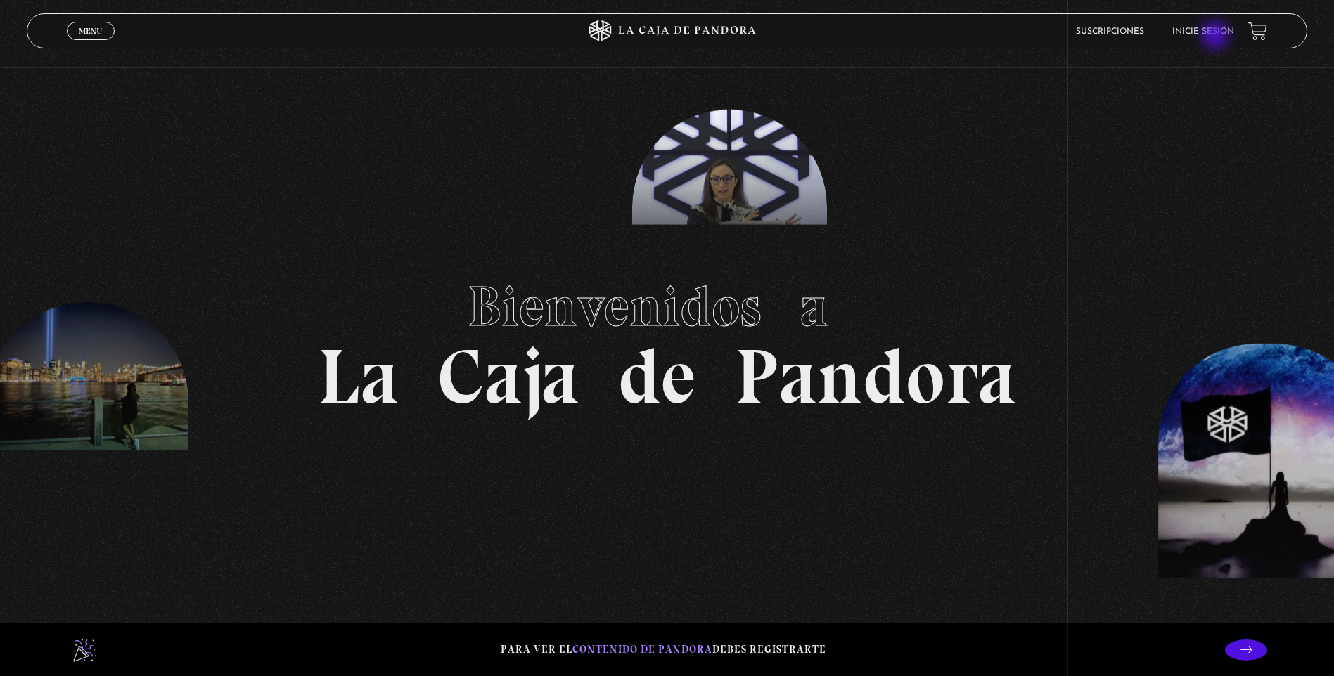
click at [1216, 36] on link "Inicie sesión" at bounding box center [1203, 31] width 62 height 8
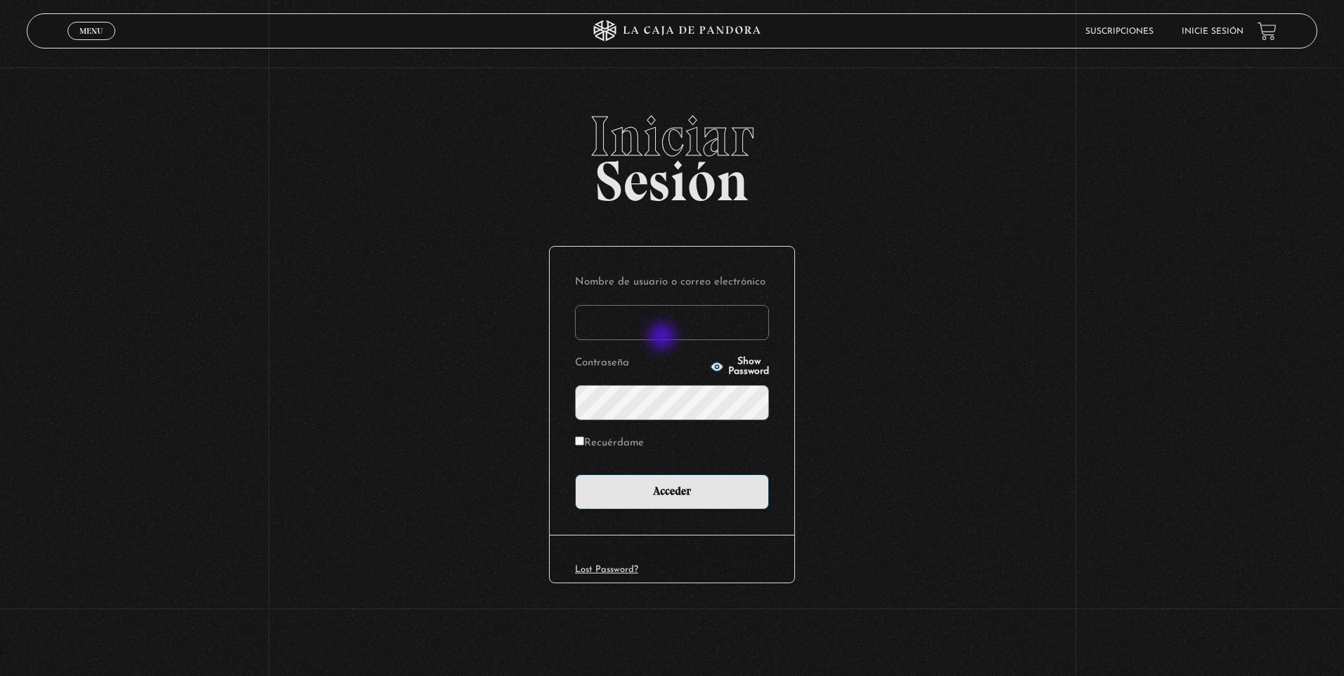
click at [664, 331] on input "Nombre de usuario o correo electrónico" at bounding box center [672, 322] width 194 height 35
type input "olirojasu@gmail.com"
click at [575, 475] on input "Acceder" at bounding box center [672, 492] width 194 height 35
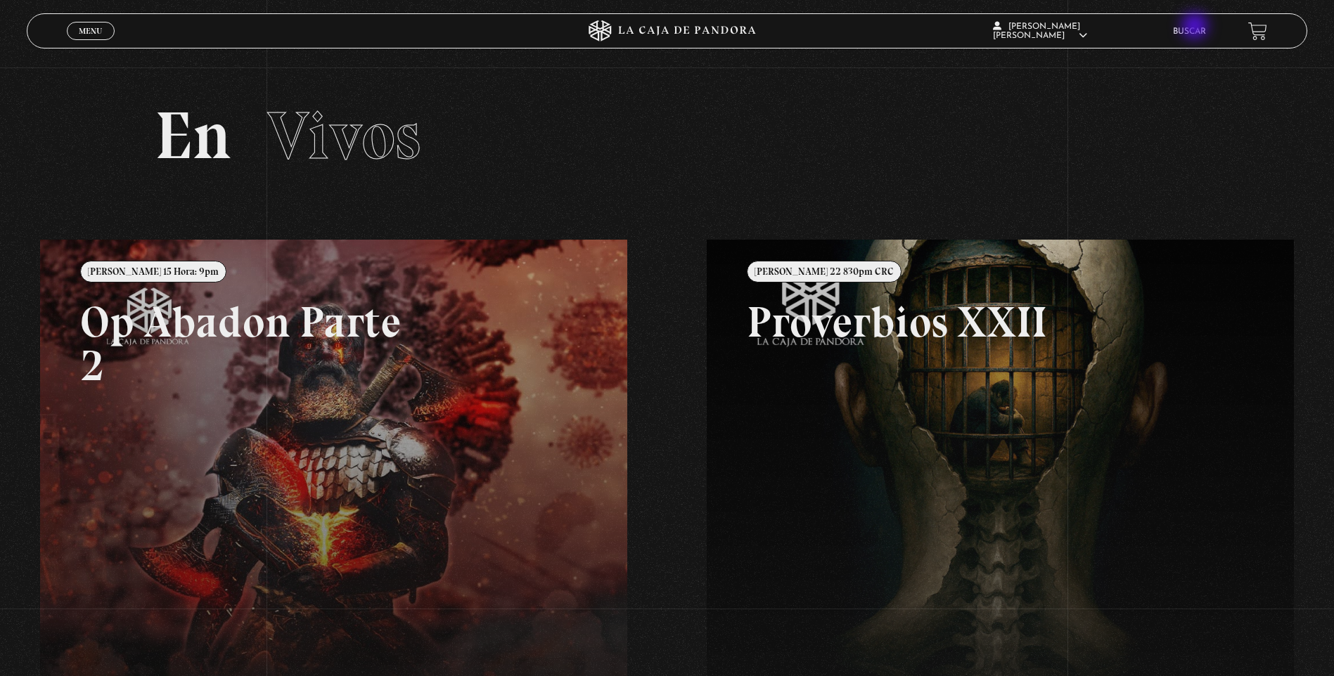
click at [1196, 27] on link "Buscar" at bounding box center [1189, 31] width 33 height 8
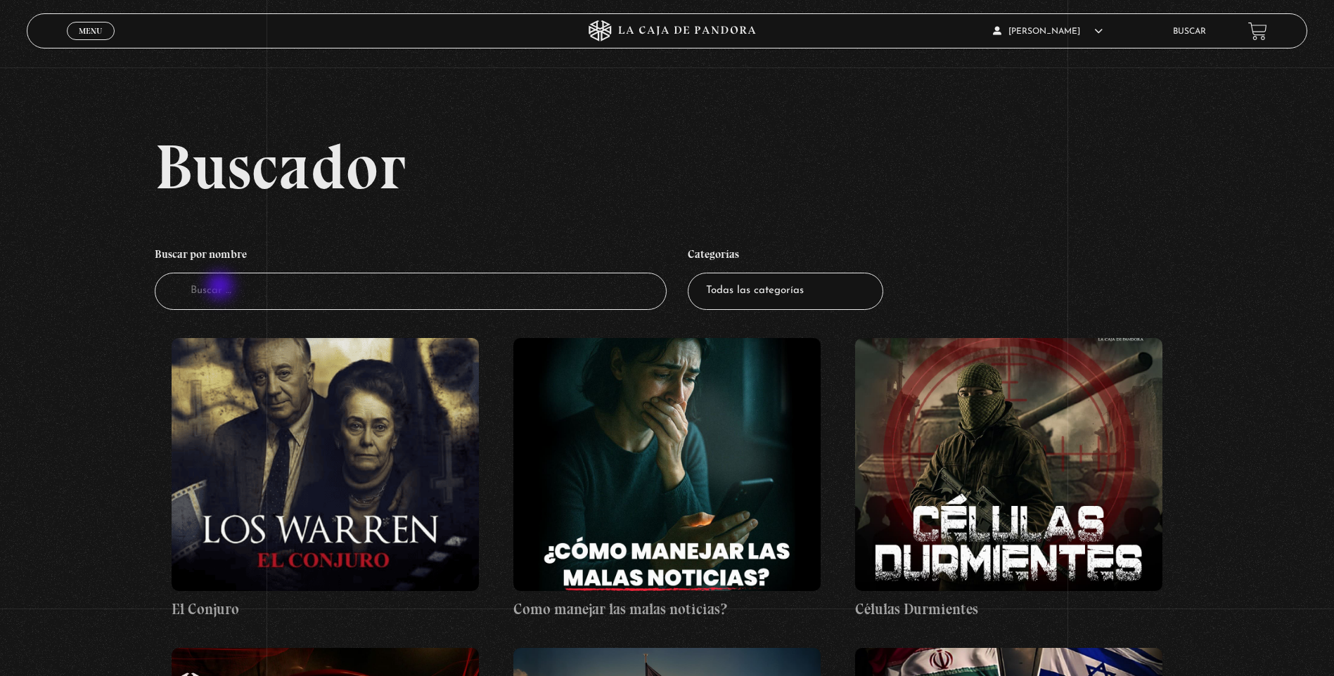
click at [223, 289] on input "Buscador" at bounding box center [411, 291] width 512 height 37
type input "guerra es"
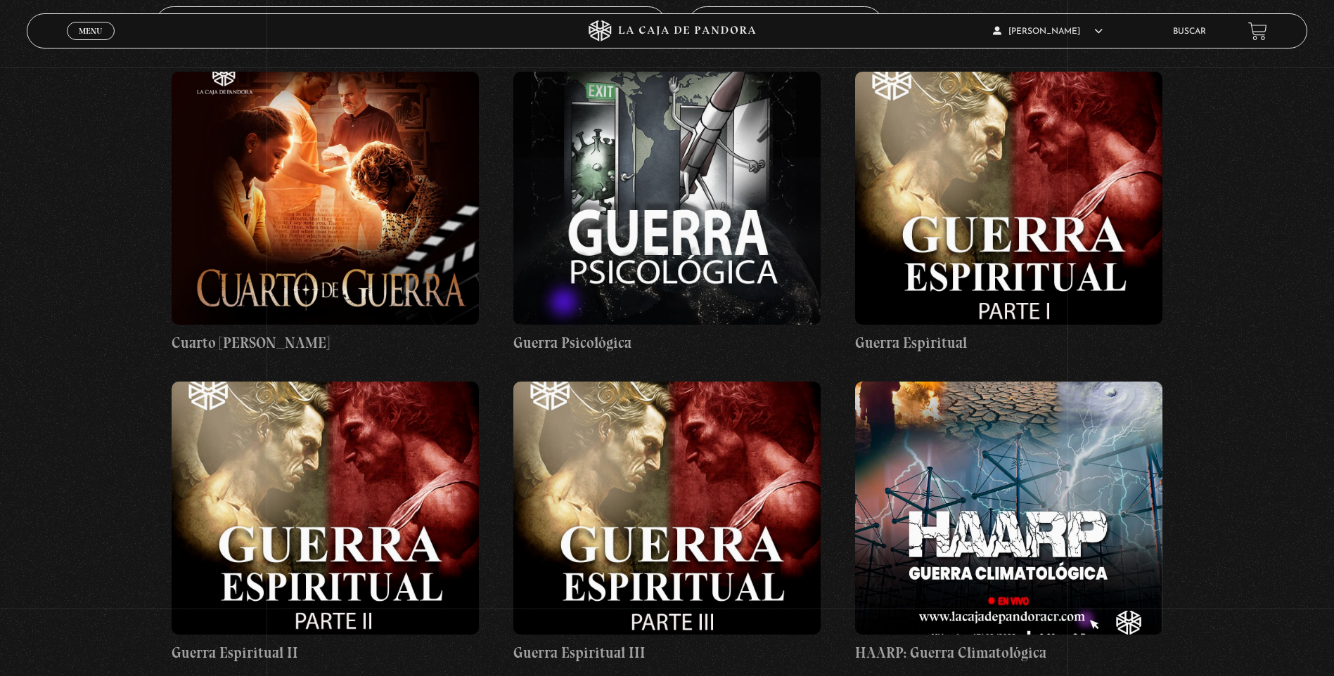
scroll to position [281, 0]
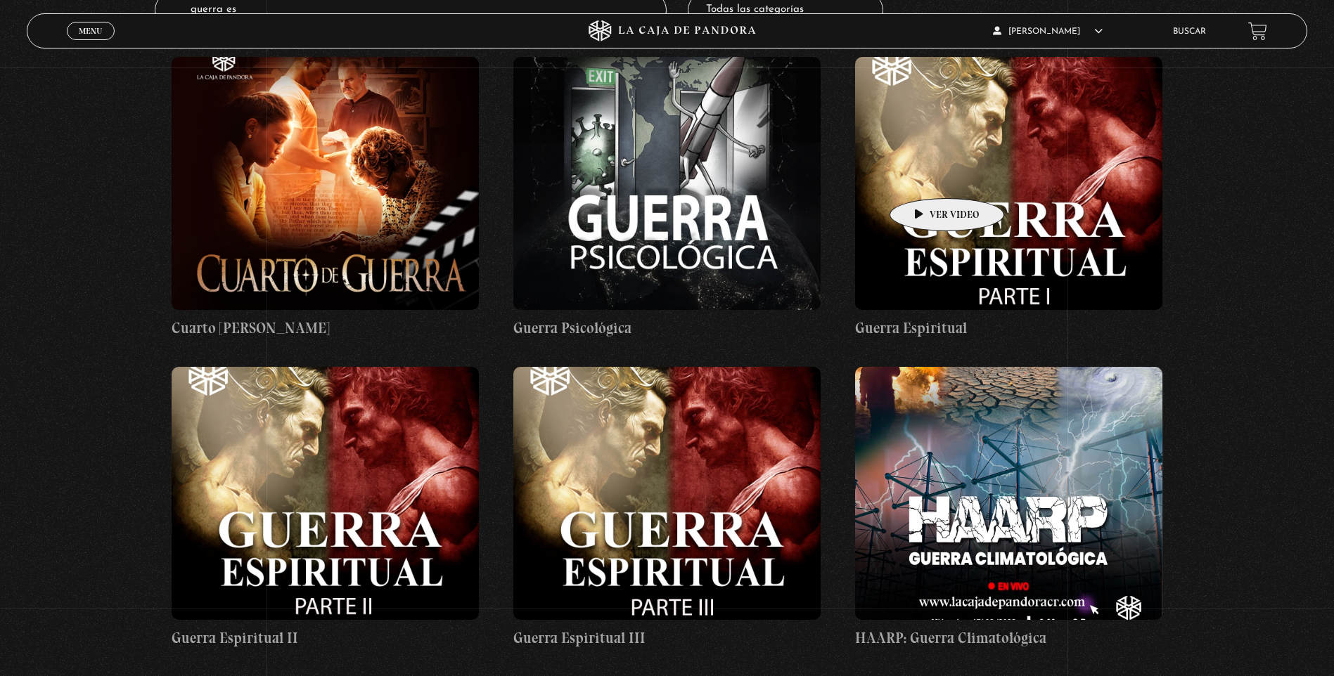
click at [925, 177] on figure at bounding box center [1008, 183] width 307 height 253
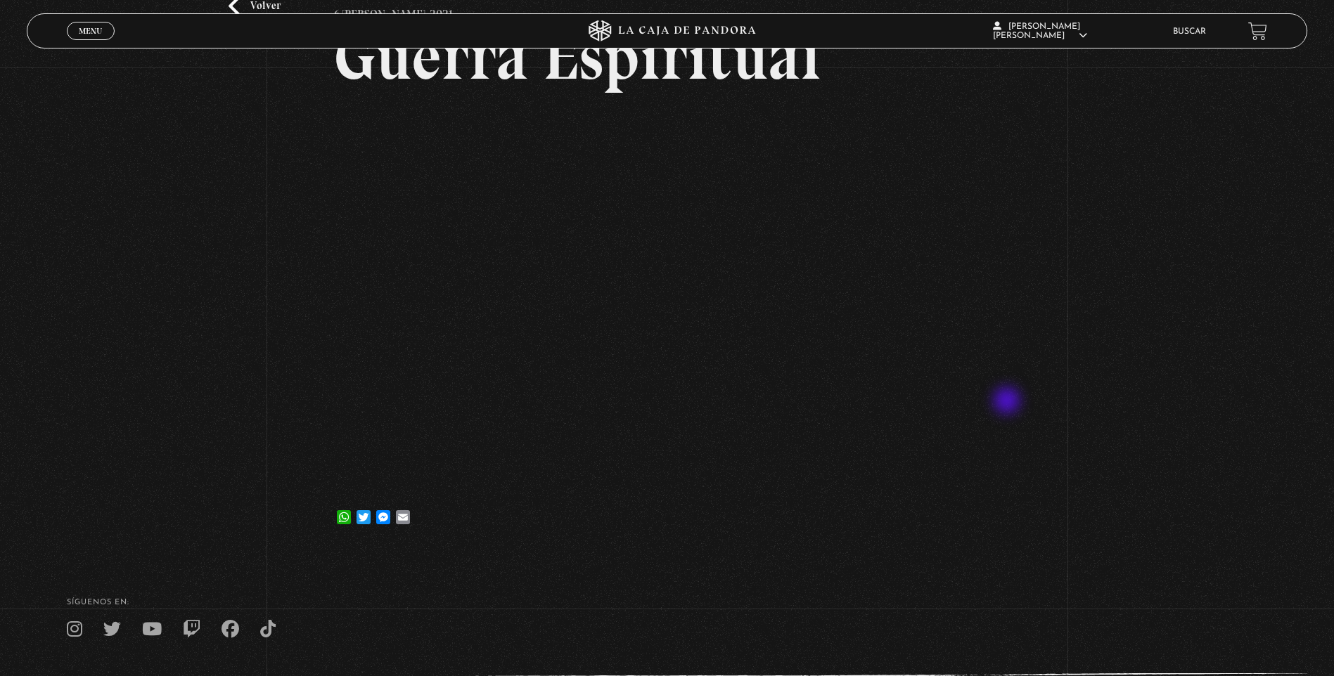
scroll to position [19, 0]
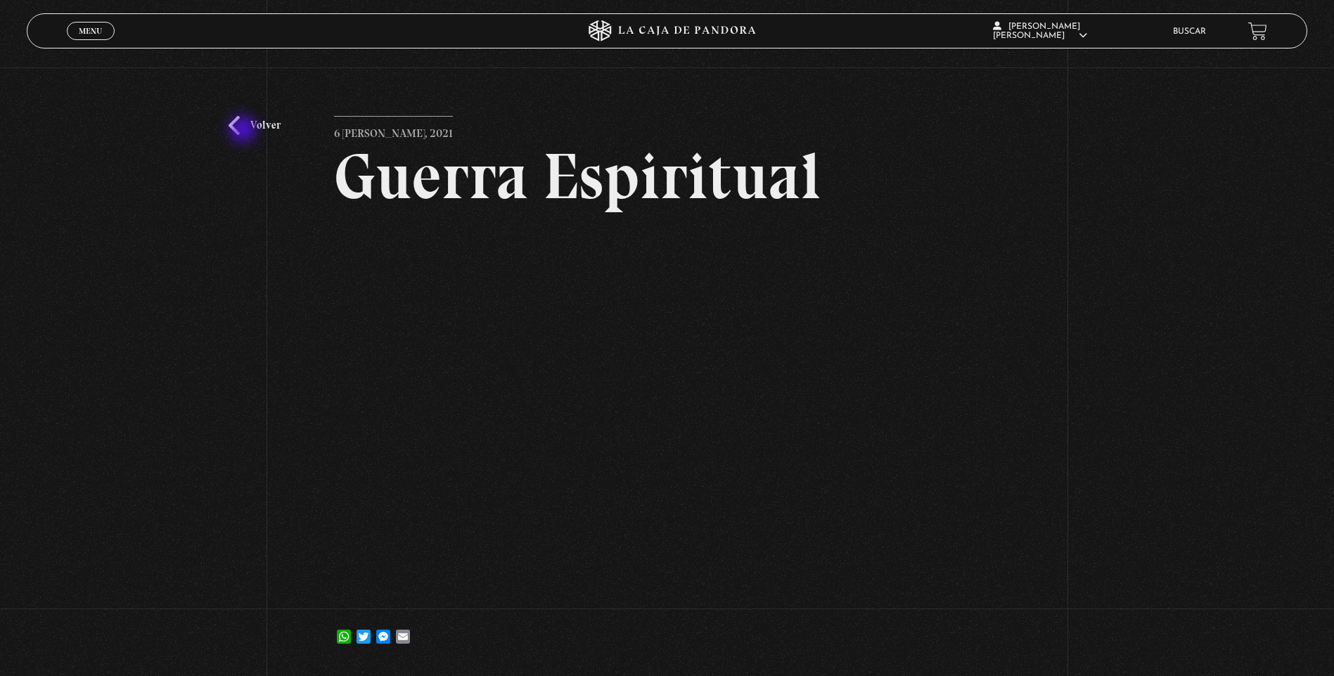
click at [243, 130] on link "Volver" at bounding box center [254, 125] width 52 height 19
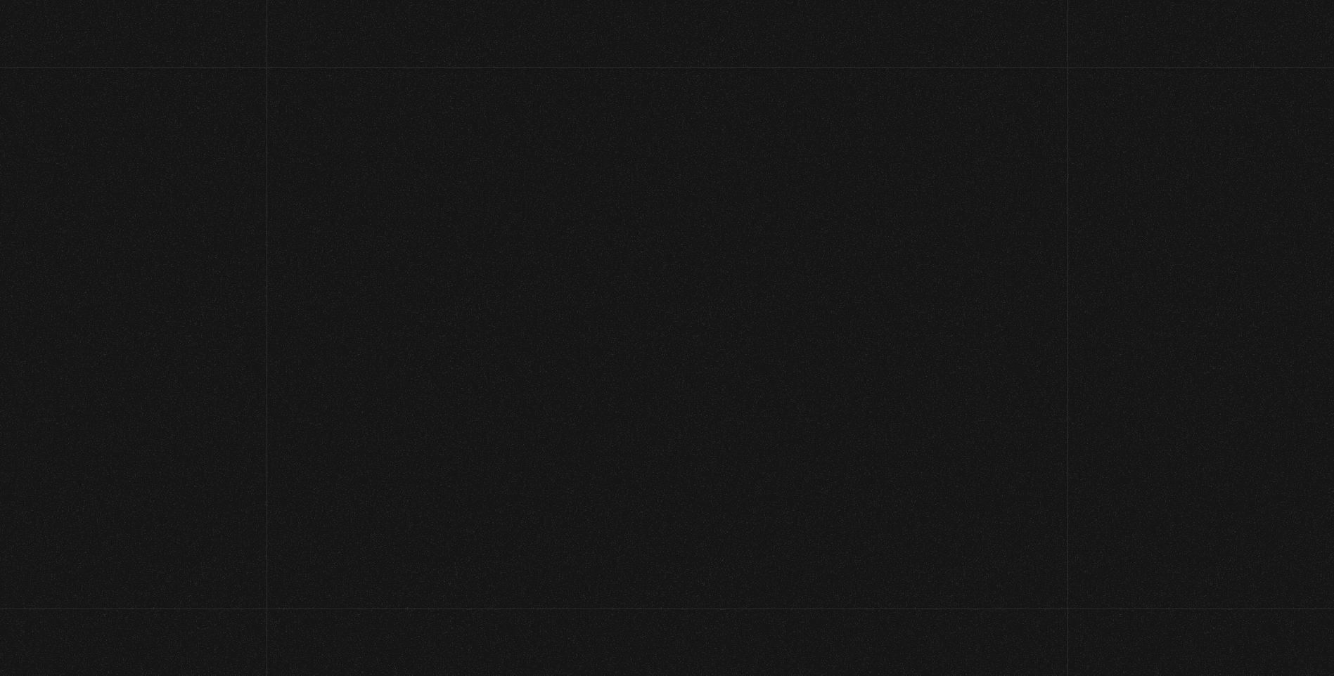
scroll to position [281, 0]
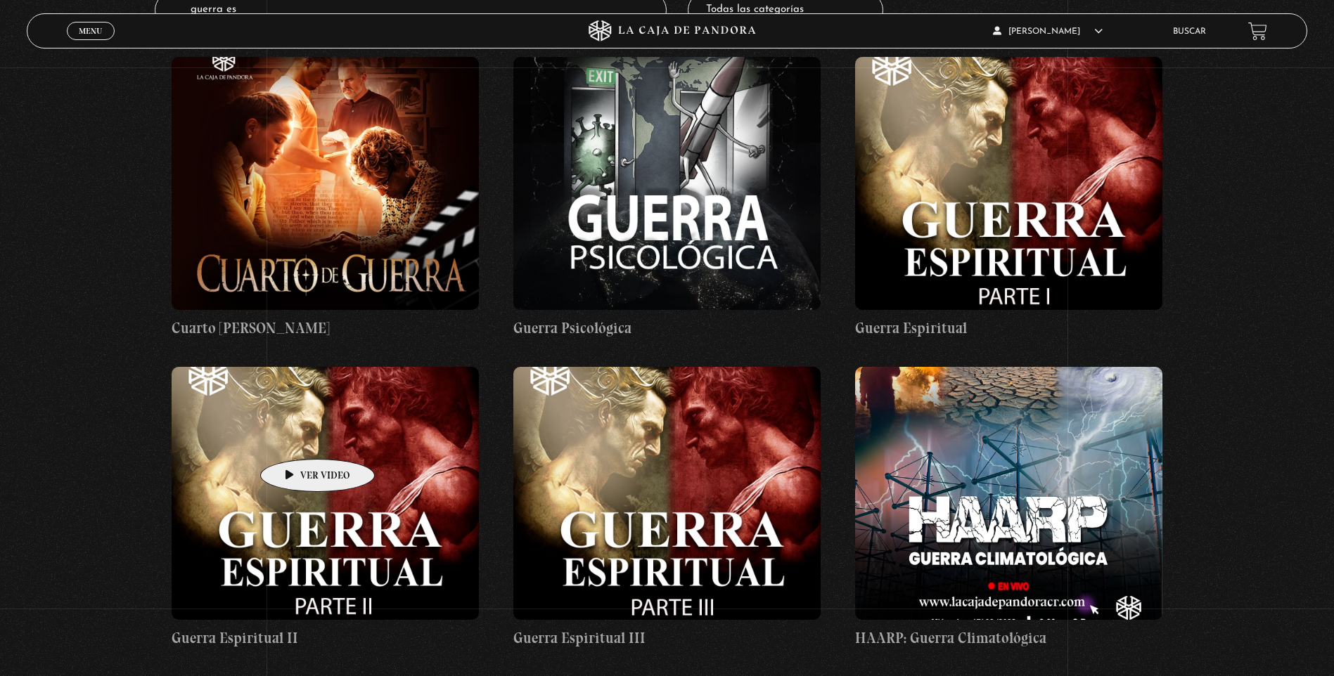
click at [295, 438] on figure at bounding box center [325, 493] width 307 height 253
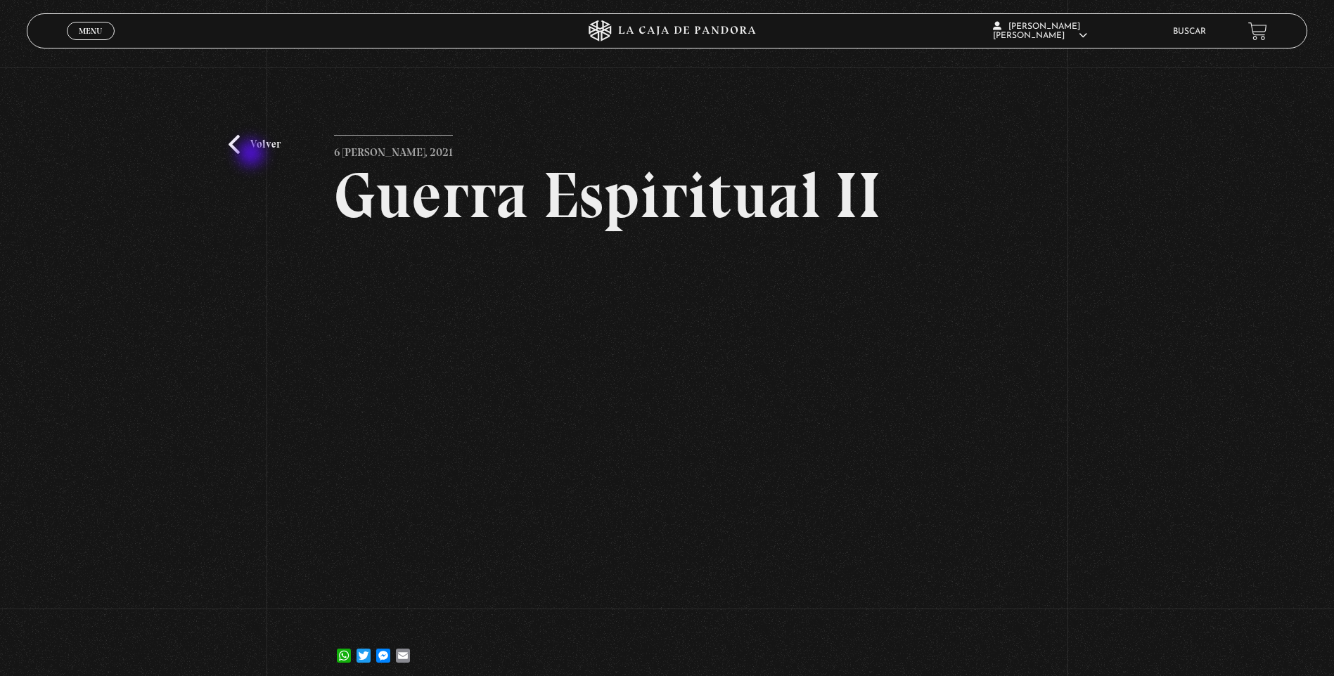
click at [252, 154] on link "Volver" at bounding box center [254, 144] width 52 height 19
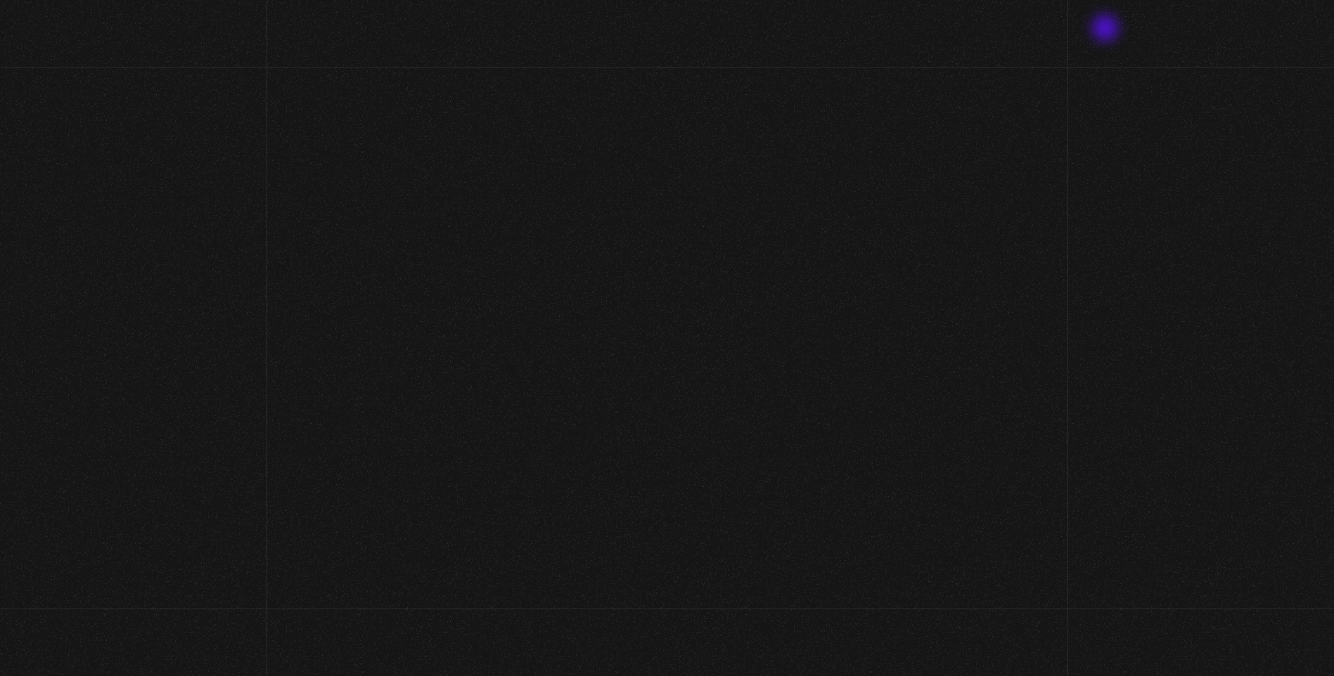
scroll to position [281, 0]
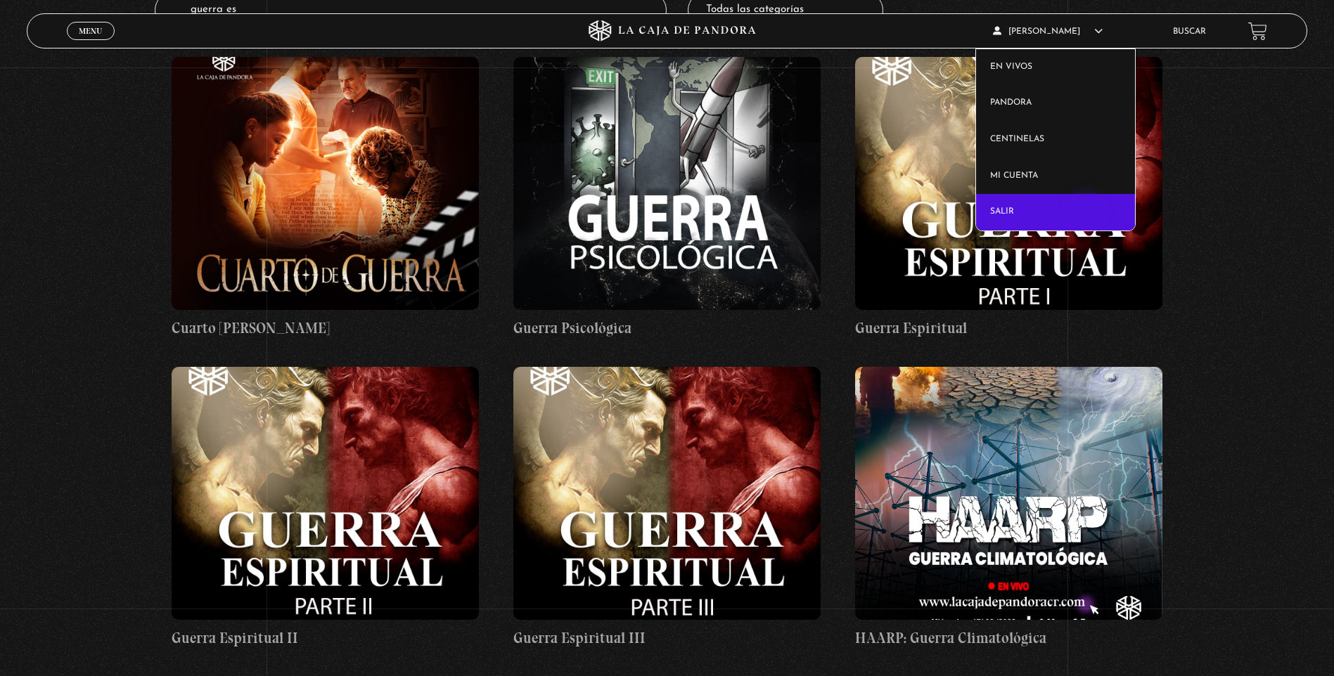
click at [1087, 212] on link "Salir" at bounding box center [1055, 212] width 159 height 37
